Goal: Task Accomplishment & Management: Manage account settings

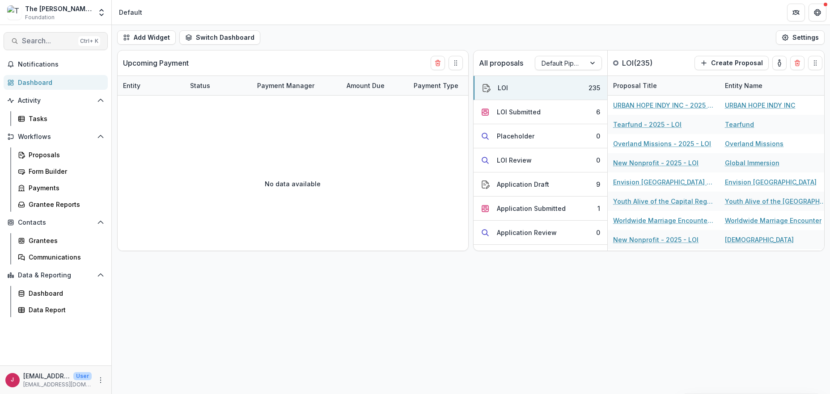
click at [51, 38] on span "Search..." at bounding box center [48, 41] width 53 height 8
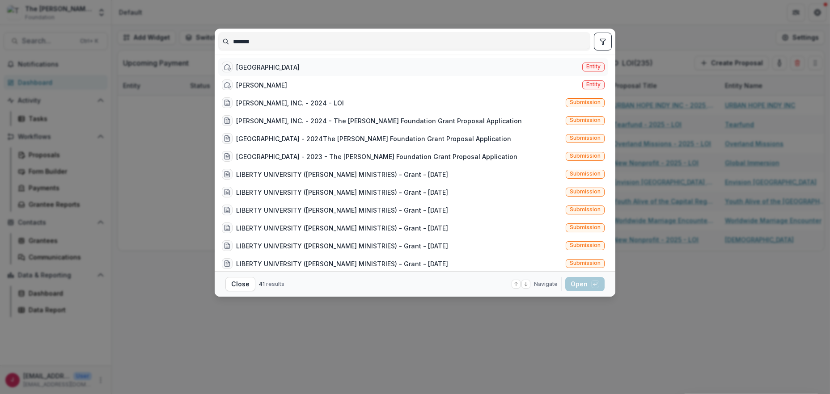
type input "*******"
click at [245, 70] on div "[GEOGRAPHIC_DATA]" at bounding box center [268, 67] width 64 height 9
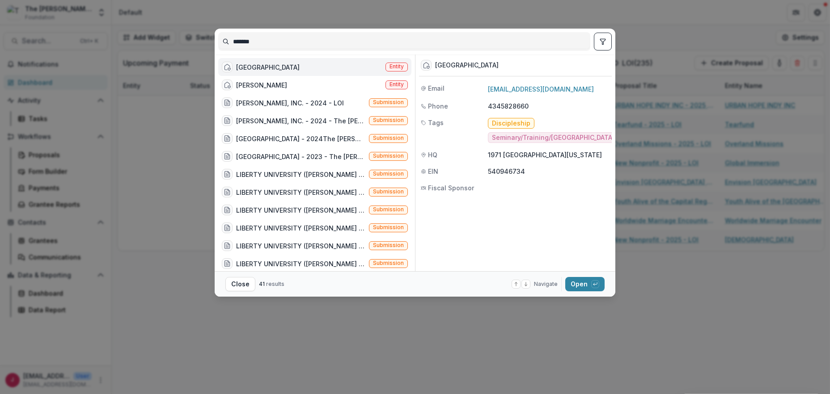
click at [245, 70] on div "[GEOGRAPHIC_DATA]" at bounding box center [268, 67] width 64 height 9
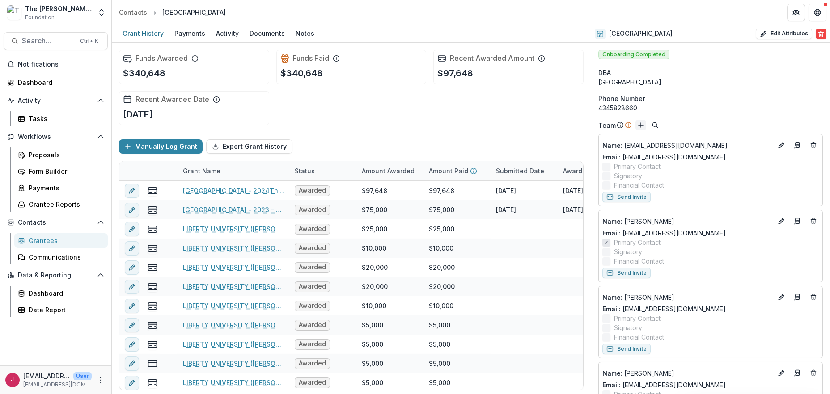
click at [641, 124] on line "Add" at bounding box center [641, 125] width 0 height 4
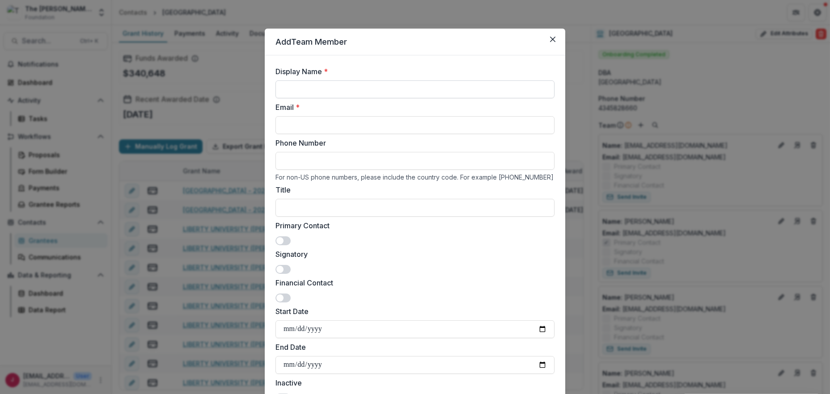
click at [302, 91] on input "Display Name *" at bounding box center [415, 90] width 279 height 18
type input "**********"
click at [302, 122] on input "Email *" at bounding box center [415, 125] width 279 height 18
type input "**********"
click at [289, 205] on input "Title" at bounding box center [415, 208] width 279 height 18
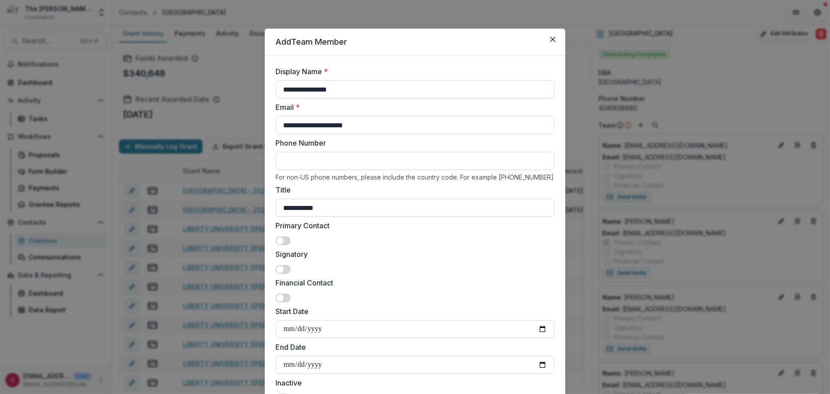
type input "**********"
click at [279, 239] on span at bounding box center [279, 240] width 7 height 7
click at [282, 267] on span at bounding box center [283, 269] width 15 height 9
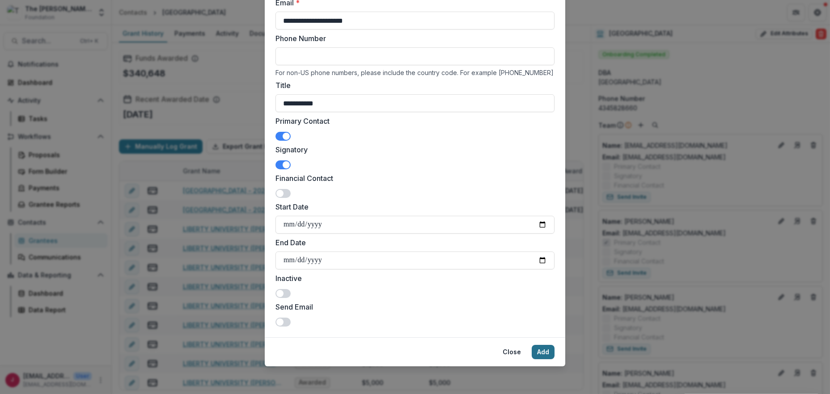
click at [541, 350] on button "Add" at bounding box center [543, 352] width 23 height 14
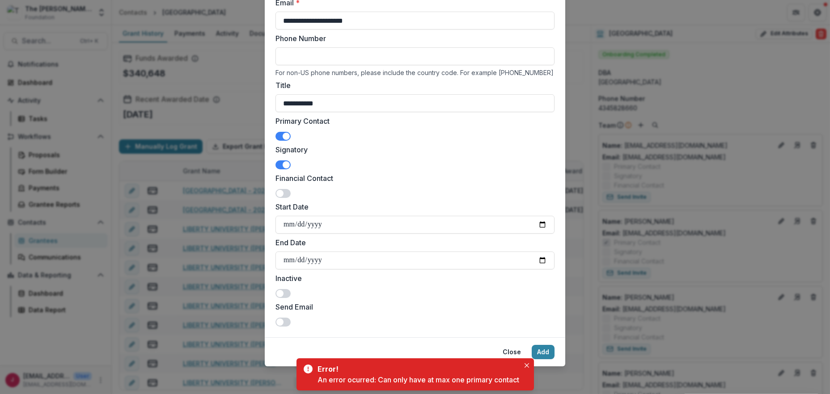
click at [280, 165] on span at bounding box center [283, 165] width 15 height 9
drag, startPoint x: 279, startPoint y: 135, endPoint x: 313, endPoint y: 207, distance: 79.6
click at [279, 136] on span at bounding box center [283, 136] width 15 height 9
click at [543, 351] on button "Add" at bounding box center [543, 352] width 23 height 14
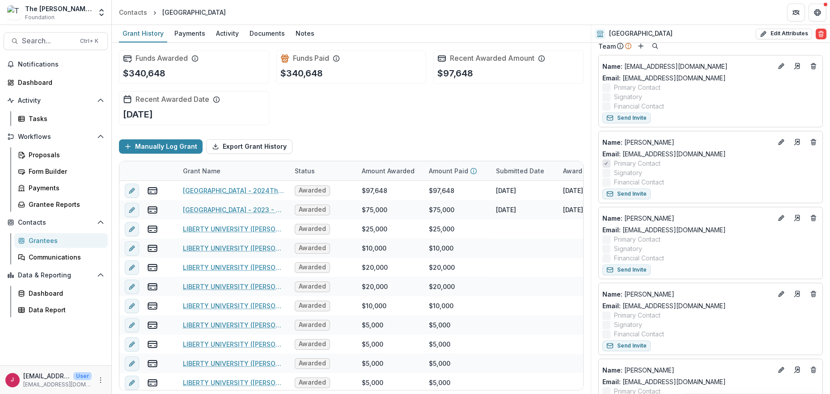
scroll to position [0, 0]
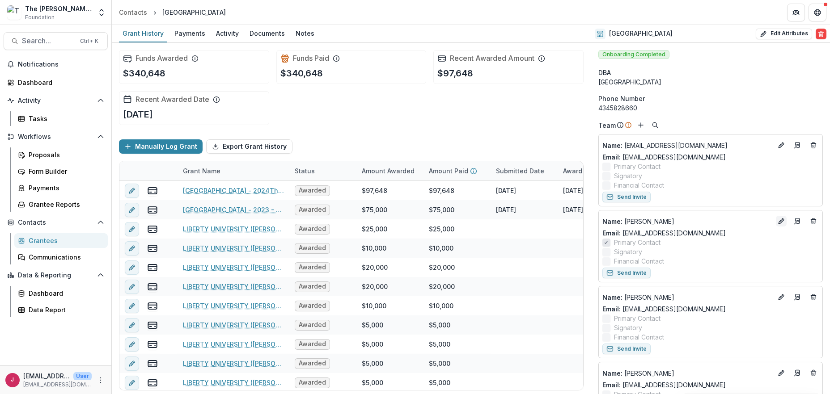
click at [778, 219] on icon "Edit" at bounding box center [781, 221] width 7 height 7
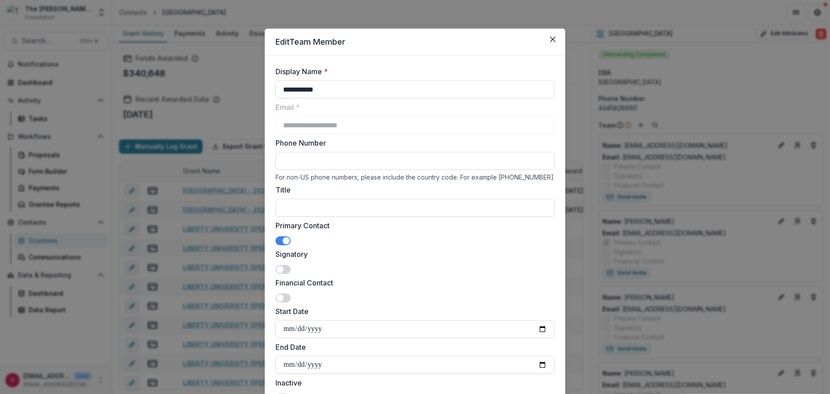
click at [280, 239] on span at bounding box center [283, 241] width 15 height 9
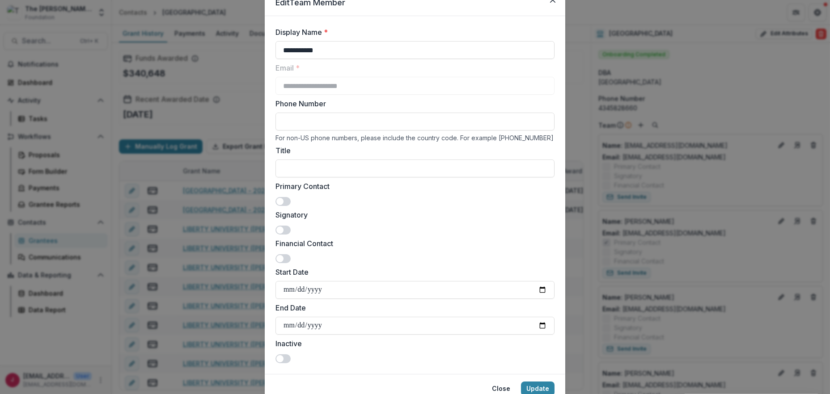
scroll to position [76, 0]
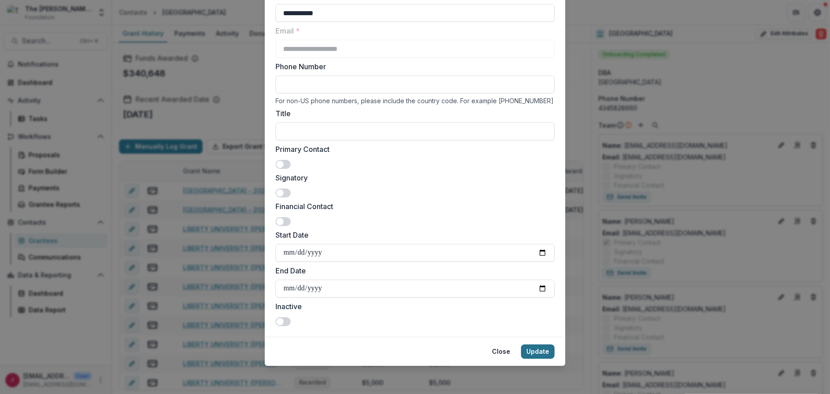
click at [532, 349] on button "Update" at bounding box center [538, 352] width 34 height 14
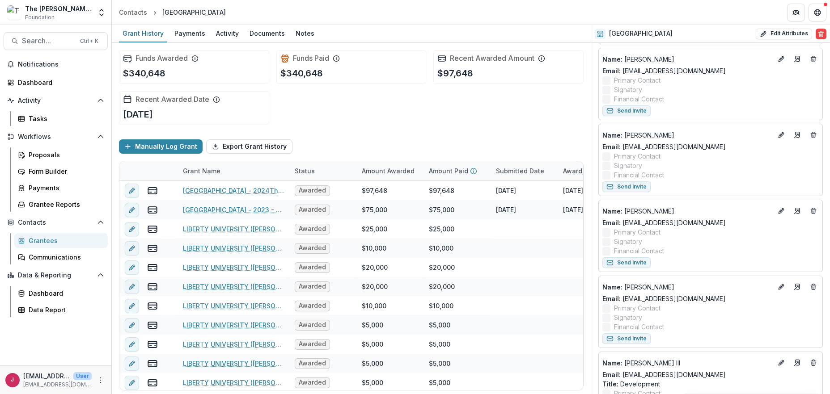
scroll to position [477, 0]
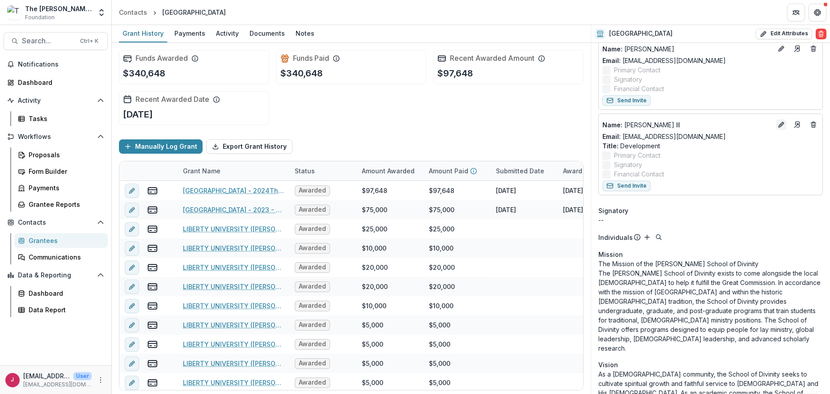
click at [778, 122] on icon "Edit" at bounding box center [781, 124] width 7 height 7
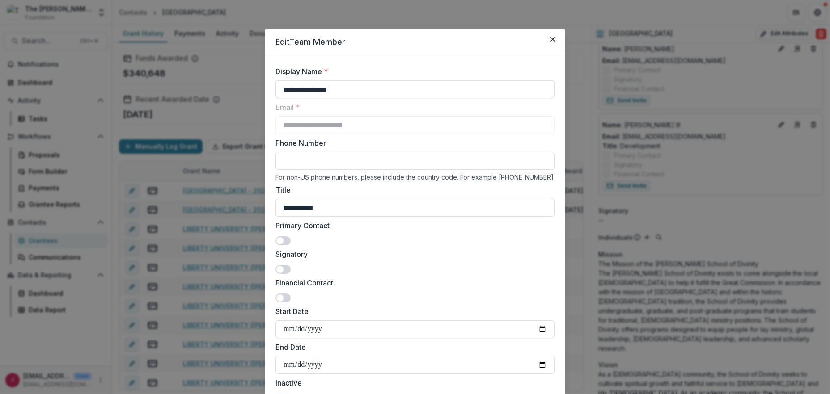
click at [280, 237] on label at bounding box center [283, 241] width 15 height 9
click at [283, 271] on span at bounding box center [283, 269] width 15 height 9
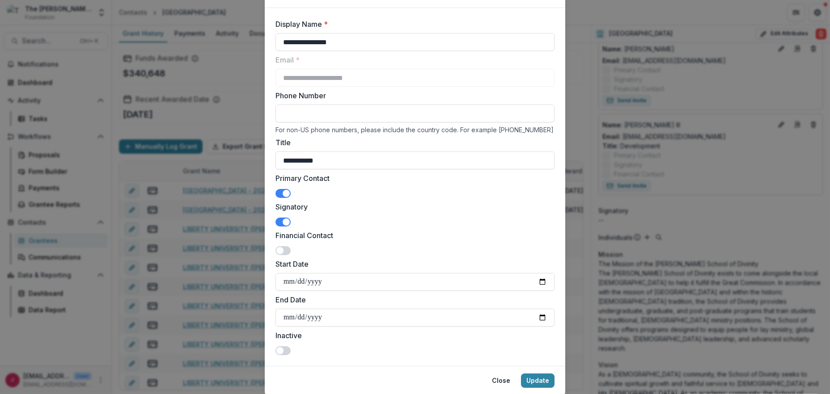
scroll to position [76, 0]
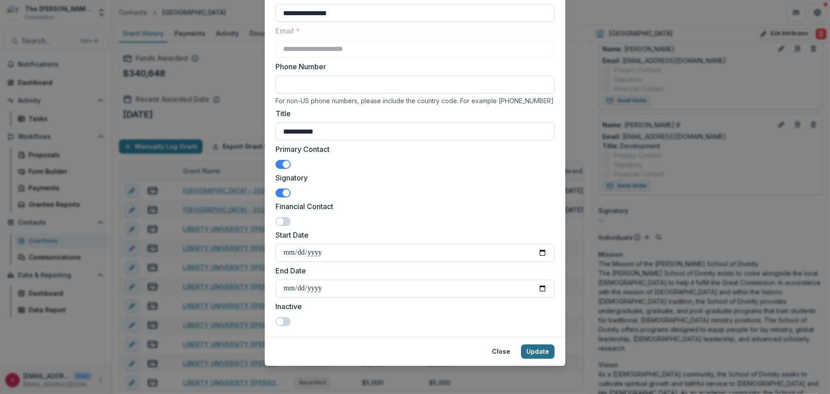
click at [539, 351] on button "Update" at bounding box center [538, 352] width 34 height 14
